Goal: Navigation & Orientation: Find specific page/section

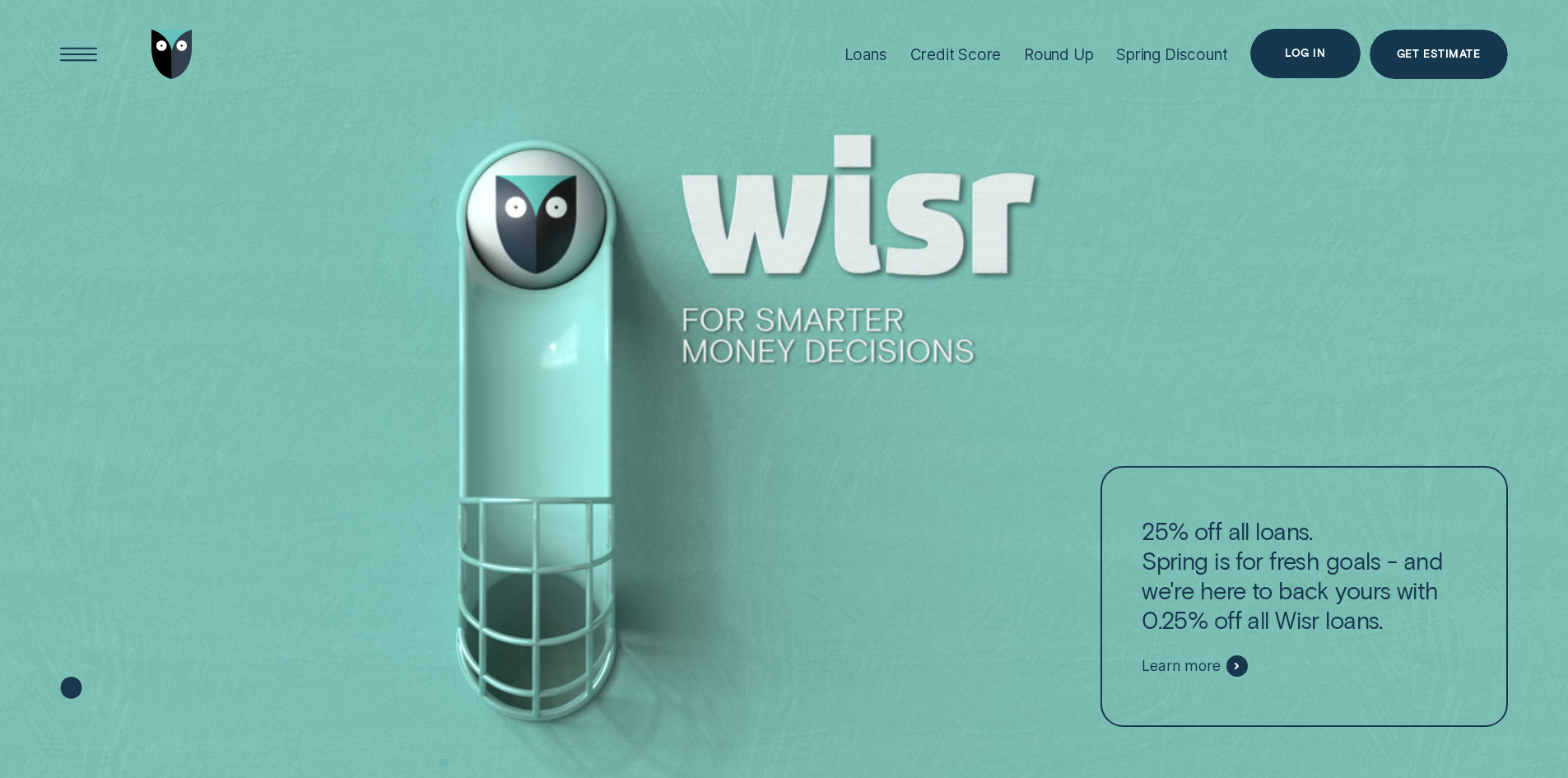
click at [1332, 51] on div "Log in" at bounding box center [1305, 53] width 110 height 50
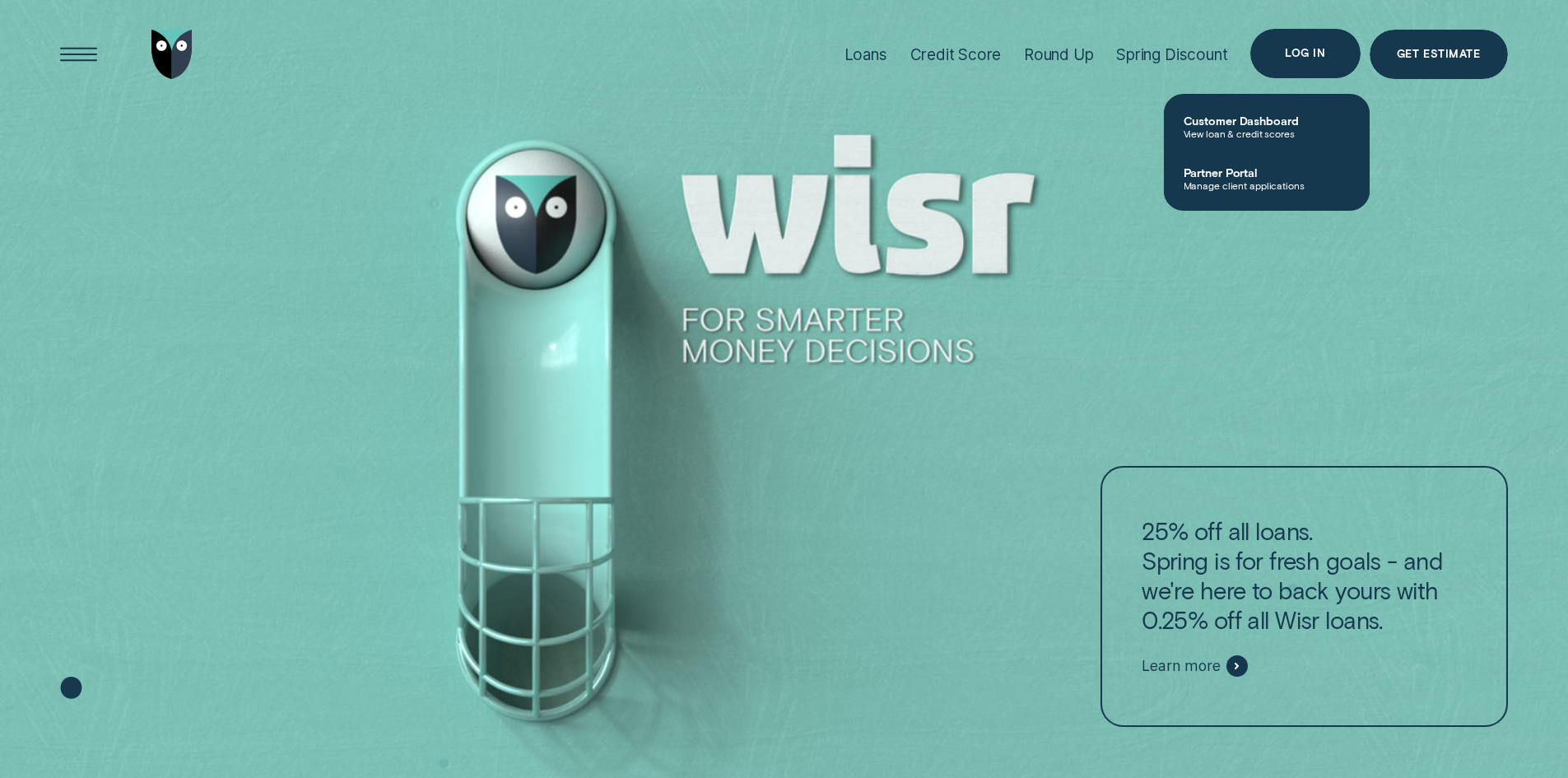
click at [1300, 62] on div "Log in" at bounding box center [1305, 53] width 110 height 50
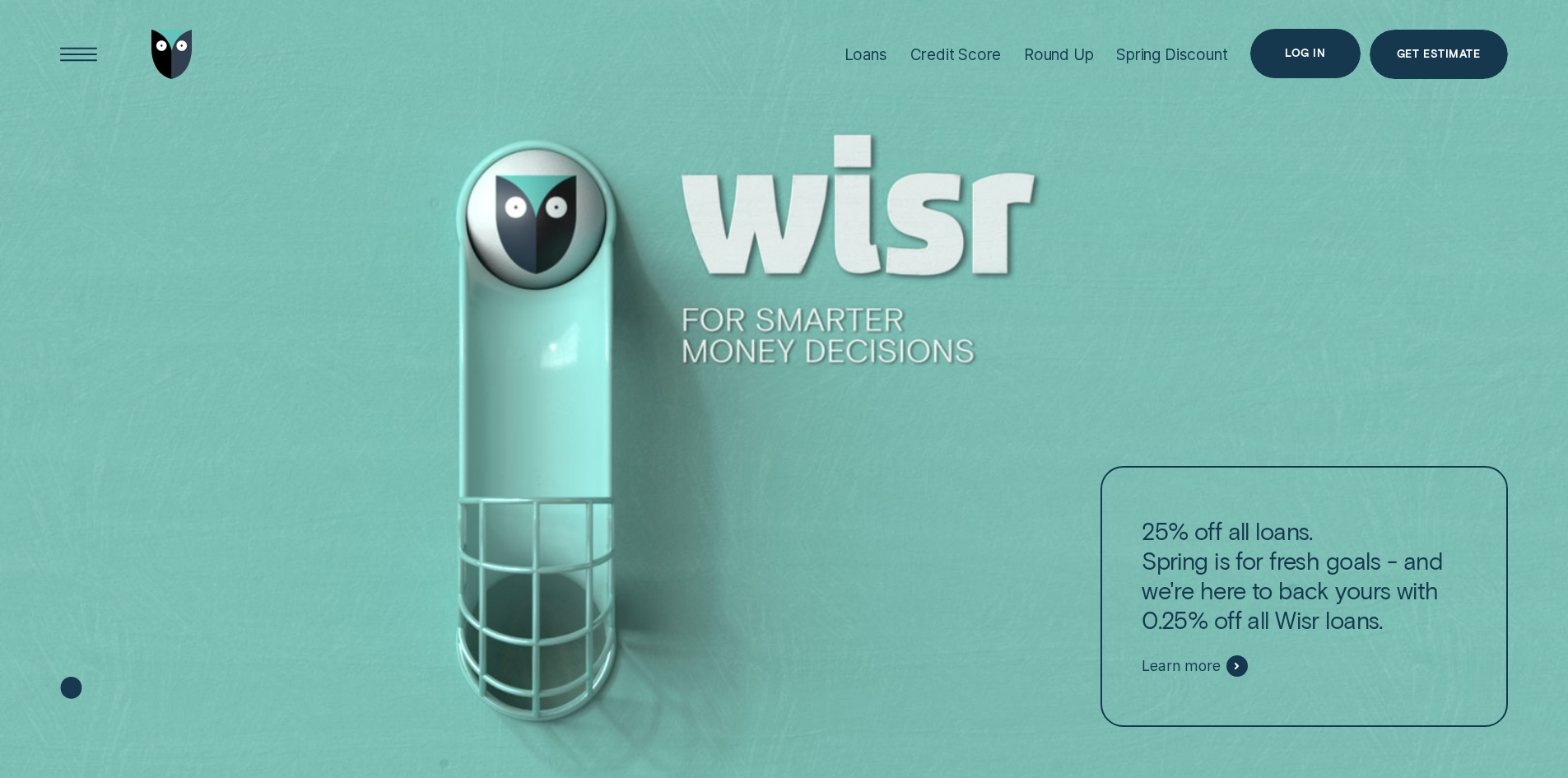
click at [1312, 60] on div "Log in" at bounding box center [1305, 53] width 110 height 50
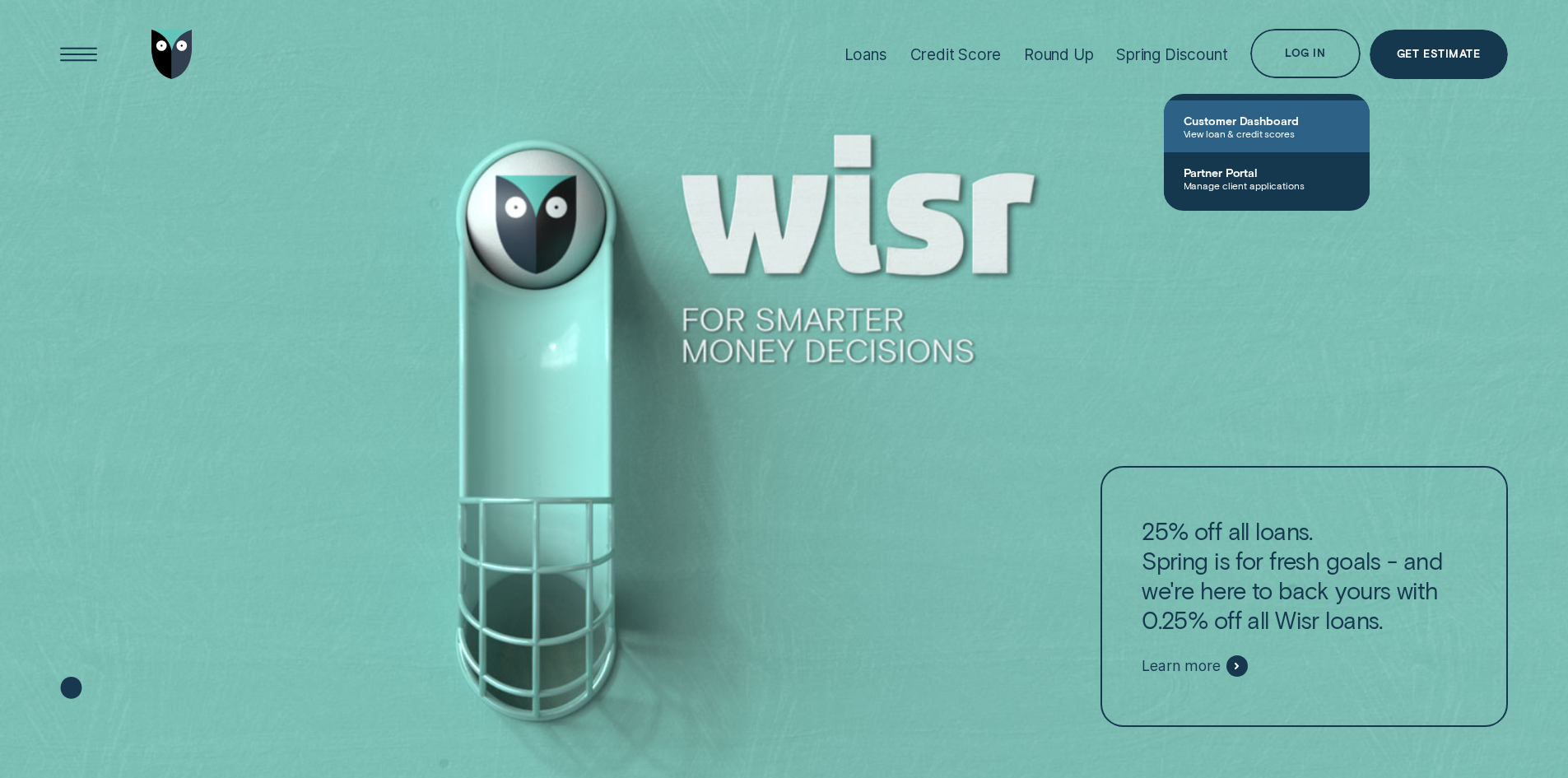
click at [1275, 131] on span "View loan & credit scores" at bounding box center [1267, 133] width 166 height 11
